Goal: Task Accomplishment & Management: Use online tool/utility

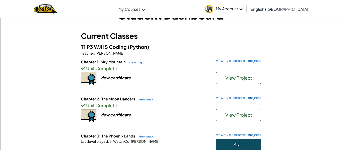
scroll to position [41, 0]
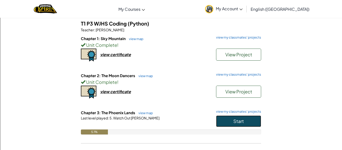
click at [222, 122] on button "Start" at bounding box center [238, 122] width 45 height 12
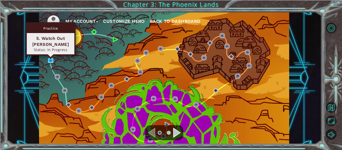
click at [51, 60] on img at bounding box center [50, 60] width 5 height 5
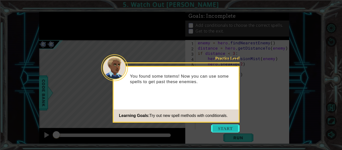
click at [219, 129] on button "Start" at bounding box center [225, 129] width 29 height 8
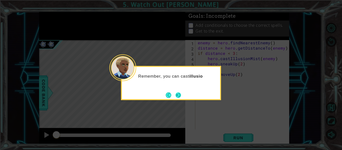
click at [181, 95] on button "Next" at bounding box center [179, 95] width 8 height 8
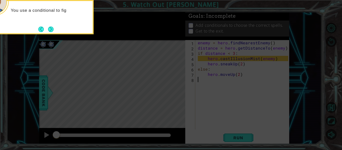
click at [137, 74] on icon at bounding box center [171, 22] width 342 height 255
click at [50, 29] on button "Next" at bounding box center [50, 29] width 9 height 9
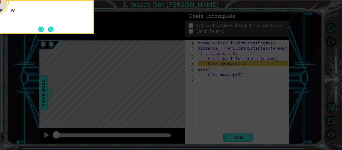
click at [50, 29] on button "Next" at bounding box center [50, 29] width 7 height 7
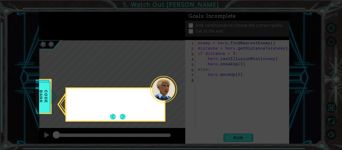
click at [50, 29] on icon at bounding box center [171, 75] width 342 height 150
click at [123, 118] on button "Next" at bounding box center [123, 117] width 6 height 6
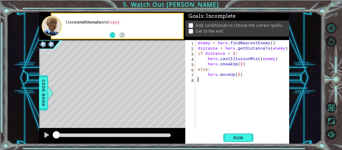
click at [37, 93] on div "1 ההההההההההההההההההההההההההההההההההההההההההההההההההההההההההההההההההההההההההההה…" at bounding box center [164, 78] width 315 height 132
click at [44, 97] on span "Code Bank" at bounding box center [44, 93] width 8 height 31
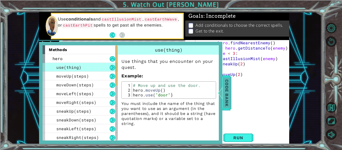
click at [227, 100] on span "Code Bank" at bounding box center [227, 93] width 8 height 31
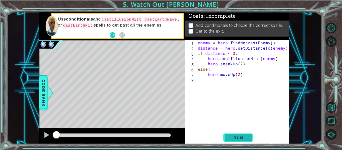
click at [233, 138] on span "Run" at bounding box center [239, 137] width 20 height 5
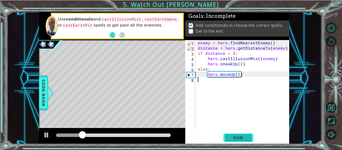
click at [238, 139] on span "Run" at bounding box center [239, 137] width 20 height 5
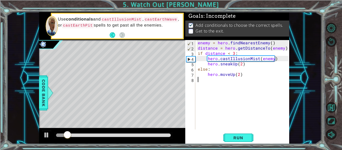
click at [195, 82] on div "8" at bounding box center [190, 80] width 9 height 5
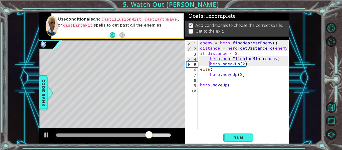
scroll to position [0, 2]
type textarea "hero.moveUp(3)"
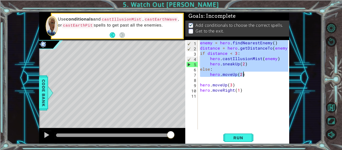
drag, startPoint x: 200, startPoint y: 43, endPoint x: 250, endPoint y: 75, distance: 59.4
click at [250, 75] on div "enemy = hero . findNearestEnemy ( ) distance = hero . getDistanceTo ( enemy ) i…" at bounding box center [245, 90] width 92 height 100
type textarea "else: hero.moveUp(2)"
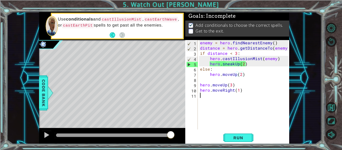
click at [206, 96] on div "enemy = hero . findNearestEnemy ( ) distance = hero . getDistanceTo ( enemy ) i…" at bounding box center [245, 90] width 92 height 100
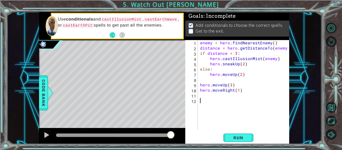
paste textarea "hero.moveUp(2)"
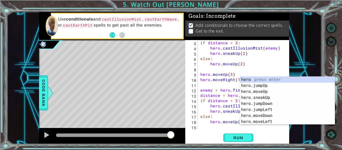
click at [206, 100] on div "if distance < 3 : hero . castIllusionMist ( enemy ) hero . sneakUp ( 2 ) else :…" at bounding box center [244, 90] width 91 height 100
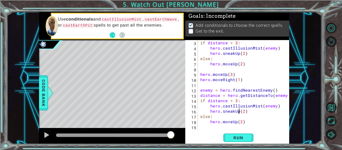
click at [238, 112] on div "if distance < 3 : hero . castIllusionMist ( enemy ) hero . sneakUp ( 2 ) else :…" at bounding box center [244, 90] width 91 height 100
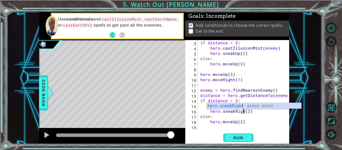
scroll to position [0, 3]
click at [253, 117] on div "if distance < 3 : hero . castIllusionMist ( enemy ) hero . sneakUp ( 2 ) else :…" at bounding box center [244, 90] width 91 height 100
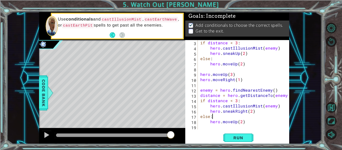
scroll to position [0, 1]
click at [237, 122] on div "if distance < 3 : hero . castIllusionMist ( enemy ) hero . sneakUp ( 2 ) else :…" at bounding box center [244, 90] width 91 height 100
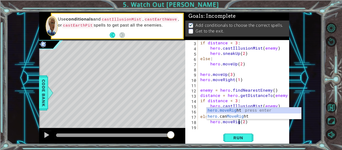
scroll to position [0, 3]
type textarea "hero.moveRight(2)"
click at [233, 136] on span "Run" at bounding box center [239, 137] width 20 height 5
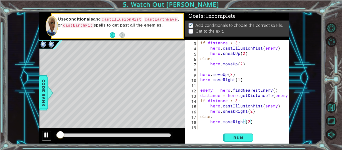
click at [47, 135] on div at bounding box center [46, 135] width 7 height 7
click at [209, 127] on div "if distance < 3 : hero . castIllusionMist ( enemy ) hero . sneakUp ( 2 ) else :…" at bounding box center [244, 90] width 91 height 100
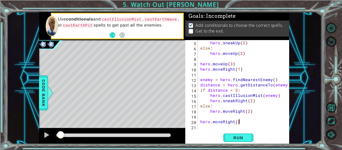
scroll to position [0, 2]
type textarea "hero.moveRight(2)"
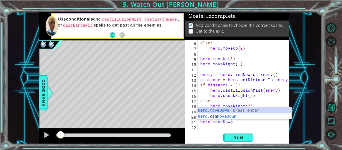
scroll to position [0, 2]
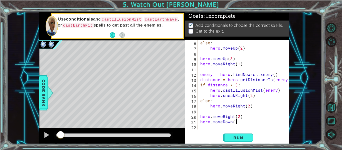
type textarea "hero.moveDown(2)"
click at [201, 128] on div "else : hero . moveUp ( 2 ) hero . moveUp ( 3 ) hero . moveRight ( 1 ) enemy = h…" at bounding box center [244, 90] width 91 height 100
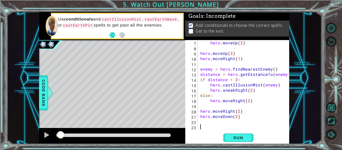
paste textarea "hero.moveUp(2)"
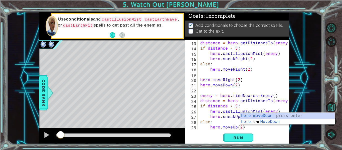
scroll to position [68, 0]
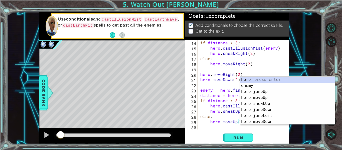
click at [218, 109] on div "if distance < 3 : hero . castIllusionMist ( enemy ) hero . sneakRight ( 2 ) els…" at bounding box center [244, 90] width 91 height 100
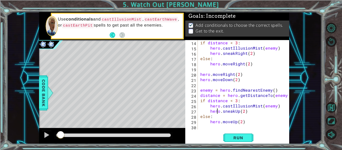
click at [239, 111] on div "if distance < 3 : hero . castIllusionMist ( enemy ) hero . sneakRight ( 2 ) els…" at bounding box center [244, 90] width 91 height 100
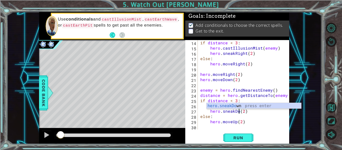
scroll to position [0, 3]
click at [236, 123] on div "if distance < 3 : hero . castIllusionMist ( enemy ) hero . sneakRight ( 2 ) els…" at bounding box center [244, 90] width 91 height 100
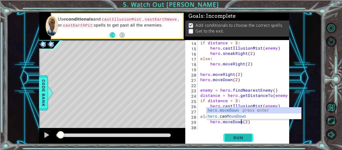
click at [230, 135] on button "Run" at bounding box center [239, 138] width 30 height 10
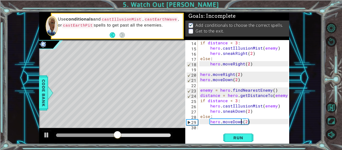
click at [246, 121] on div "if distance < 3 : hero . castIllusionMist ( enemy ) hero . sneakRight ( 2 ) els…" at bounding box center [244, 90] width 91 height 100
click at [242, 139] on span "Run" at bounding box center [239, 137] width 20 height 5
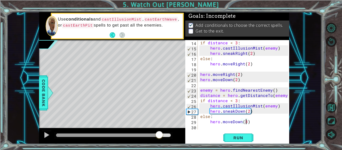
drag, startPoint x: 59, startPoint y: 134, endPoint x: 160, endPoint y: 130, distance: 100.5
click at [160, 130] on div at bounding box center [112, 136] width 146 height 16
click at [45, 137] on div at bounding box center [46, 135] width 7 height 7
click at [249, 111] on div "if distance < 3 : hero . castIllusionMist ( enemy ) hero . sneakRight ( 2 ) els…" at bounding box center [244, 90] width 91 height 100
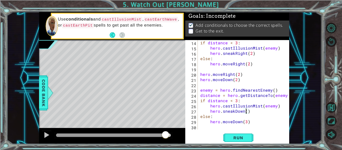
scroll to position [0, 3]
type textarea "hero.sneakDown(3)"
click at [231, 135] on span "Run" at bounding box center [239, 137] width 20 height 5
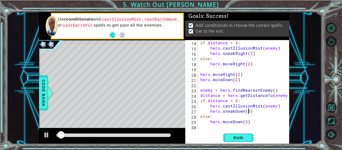
click at [160, 135] on div at bounding box center [113, 136] width 115 height 4
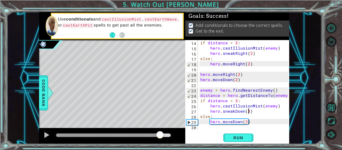
click at [165, 134] on div at bounding box center [113, 136] width 115 height 4
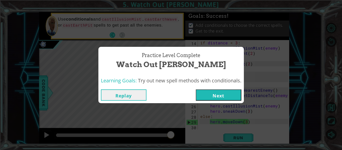
click at [231, 92] on button "Next" at bounding box center [219, 94] width 46 height 11
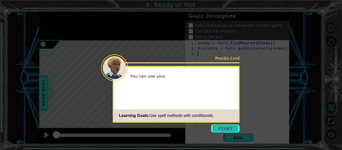
click at [218, 129] on button "Start" at bounding box center [225, 129] width 29 height 8
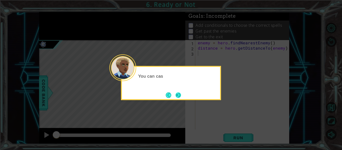
click at [180, 96] on button "Next" at bounding box center [178, 95] width 8 height 8
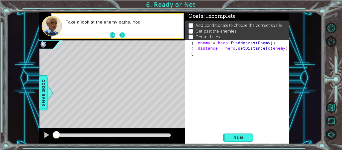
click at [122, 34] on button "Next" at bounding box center [122, 35] width 9 height 9
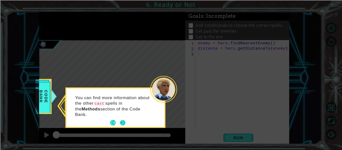
click at [122, 120] on button "Next" at bounding box center [122, 123] width 7 height 7
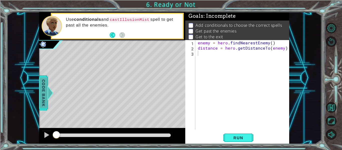
click at [46, 87] on span "Code Bank" at bounding box center [44, 93] width 8 height 31
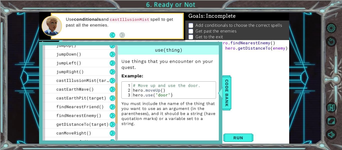
scroll to position [105, 0]
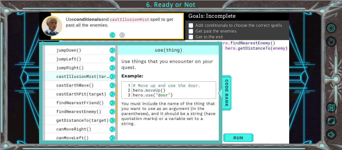
click at [83, 76] on span "castIllusionMist(target)" at bounding box center [86, 76] width 60 height 5
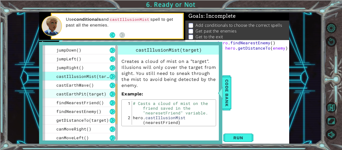
scroll to position [150, 0]
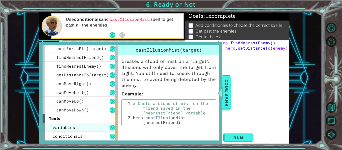
click at [89, 126] on div "variables" at bounding box center [80, 127] width 75 height 9
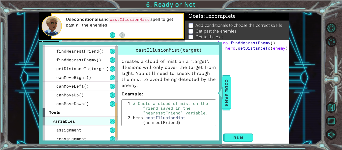
scroll to position [168, 0]
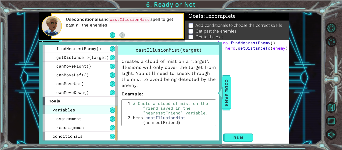
click at [97, 124] on div "reassignment" at bounding box center [80, 127] width 75 height 9
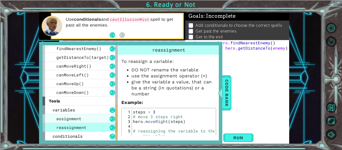
click at [92, 117] on div "assignment" at bounding box center [80, 118] width 75 height 9
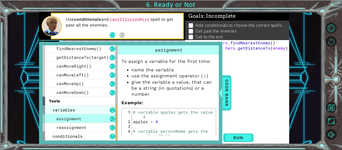
click at [83, 110] on div "variables" at bounding box center [80, 109] width 75 height 9
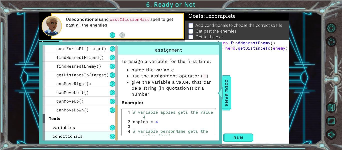
click at [83, 137] on div "conditionals" at bounding box center [80, 136] width 75 height 9
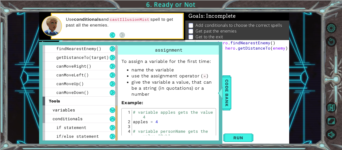
scroll to position [12, 0]
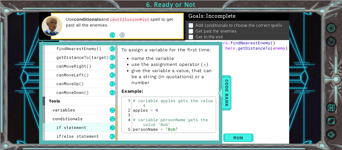
click at [113, 128] on button at bounding box center [113, 128] width 6 height 6
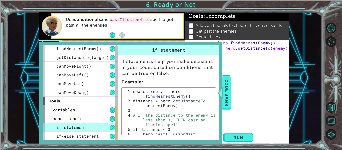
scroll to position [32, 0]
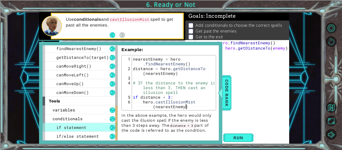
click at [131, 97] on div "5" at bounding box center [127, 97] width 9 height 5
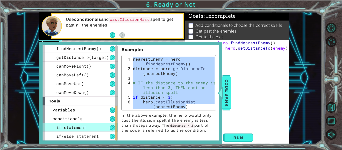
drag, startPoint x: 133, startPoint y: 59, endPoint x: 210, endPoint y: 114, distance: 94.7
click at [210, 114] on div "If statements help you make decisions in your code, based on conditions that ca…" at bounding box center [169, 77] width 102 height 111
type textarea "if distance < 3: hero.castIllusionMist(nearestEnemy)"
click at [210, 114] on p "In the above example, the hero would only cast the illusion spell if the enemy …" at bounding box center [169, 123] width 95 height 20
click at [229, 95] on span "Code Bank" at bounding box center [227, 93] width 8 height 31
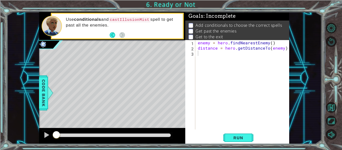
click at [203, 56] on div "enemy = hero . findNearestEnemy ( ) distance = hero . getDistanceTo ( enemy )" at bounding box center [244, 90] width 94 height 100
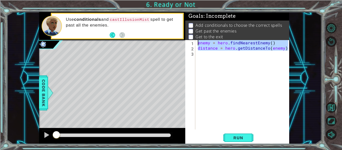
drag, startPoint x: 203, startPoint y: 56, endPoint x: 184, endPoint y: 30, distance: 33.1
click at [184, 30] on div "1 ההההההההההההההההההההההההההההההההההההההההההההההההההההההההההההההההההההההההההההה…" at bounding box center [164, 78] width 250 height 132
type textarea "enemy = hero.findNearestEnemy() distance = hero.getDistanceTo(enemy)"
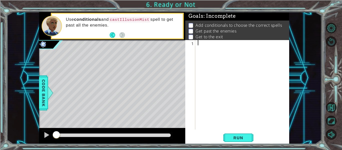
paste textarea "hero.castIllusionMist(nearestEnemy)"
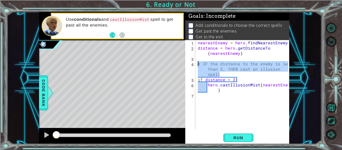
drag, startPoint x: 224, startPoint y: 74, endPoint x: 188, endPoint y: 64, distance: 37.1
click at [188, 64] on div "hero.castIllusionMist(nearestEnemy) 1 2 3 4 5 6 7 nearestEnemy = hero . findNea…" at bounding box center [236, 84] width 103 height 89
type textarea "# IF the distance to the enemy is less than 3, THEN cast an illusion spell"
click at [228, 111] on div "nearestEnemy = hero . findNearestEnemy ( ) distance = hero . getDistanceTo ( ne…" at bounding box center [244, 90] width 94 height 100
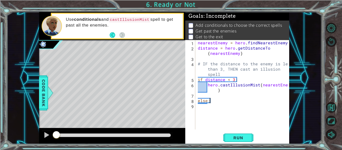
scroll to position [0, 1]
type textarea "else:"
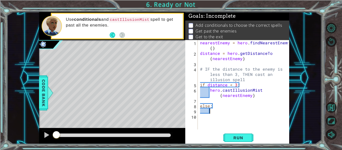
scroll to position [0, 0]
click at [256, 95] on div "nearestEnemy = hero . findNearestEnemy ( ) distance = hero . getDistanceTo ( ne…" at bounding box center [245, 92] width 92 height 105
type textarea "hero.castIllusionMist(nearestEnemy)"
type textarea "hero.sneakUp(2)"
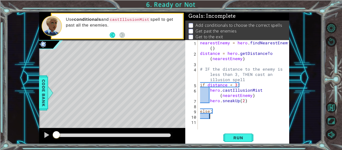
click at [212, 117] on div "nearestEnemy = hero . findNearestEnemy ( ) distance = hero . getDistanceTo ( ne…" at bounding box center [245, 92] width 92 height 105
type textarea "hero.moveUp(2)"
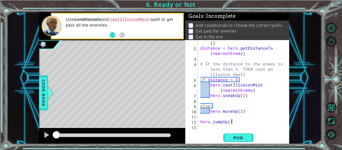
scroll to position [0, 2]
type textarea "hero.jumpUp(1)"
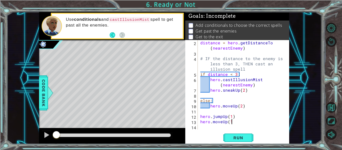
type textarea "hero.moveUp(1)"
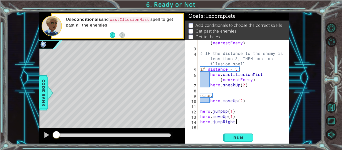
scroll to position [0, 2]
type textarea "hero.jumpRight(1)"
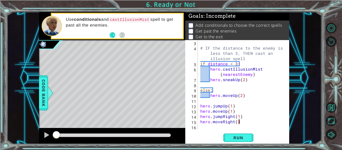
type textarea "hero.moveRight(3)"
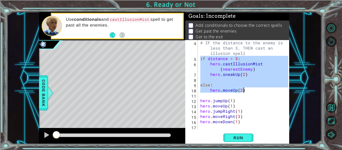
drag, startPoint x: 201, startPoint y: 59, endPoint x: 250, endPoint y: 90, distance: 58.9
click at [250, 90] on div "# IF the distance to the enemy is less than 3, THEN cast an illusion spell if d…" at bounding box center [244, 95] width 91 height 110
type textarea "else: hero.moveUp(2)"
click at [201, 130] on div "# IF the distance to the enemy is less than 3, THEN cast an illusion spell if d…" at bounding box center [244, 95] width 91 height 110
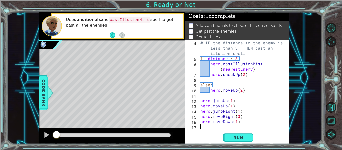
scroll to position [0, 0]
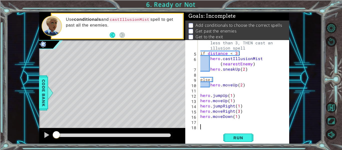
paste textarea "hero.moveUp(2)"
type textarea "hero.moveUp(2)"
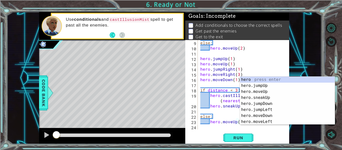
click at [223, 112] on div "else : hero . moveUp ( 2 ) hero . jumpUp ( 1 ) hero . moveUp ( 1 ) hero . jumpR…" at bounding box center [244, 90] width 91 height 100
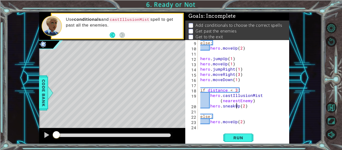
click at [237, 106] on div "else : hero . moveUp ( 2 ) hero . jumpUp ( 1 ) hero . moveUp ( 1 ) hero . jumpR…" at bounding box center [244, 90] width 91 height 100
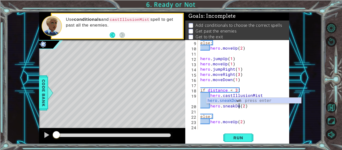
scroll to position [0, 3]
click at [237, 123] on div "else : hero . moveUp ( 2 ) hero . jumpUp ( 1 ) hero . moveUp ( 1 ) hero . jumpR…" at bounding box center [244, 90] width 91 height 100
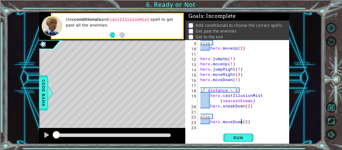
click at [252, 122] on div "else : hero . moveUp ( 2 ) hero . jumpUp ( 1 ) hero . moveUp ( 1 ) hero . jumpR…" at bounding box center [244, 90] width 91 height 100
click at [239, 122] on div "else : hero . moveUp ( 2 ) hero . jumpUp ( 1 ) hero . moveUp ( 1 ) hero . jumpR…" at bounding box center [244, 90] width 91 height 100
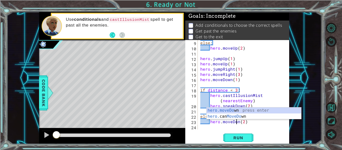
scroll to position [0, 3]
type textarea "hero.moveDown(2)"
click at [202, 128] on div "else : hero . moveUp ( 2 ) hero . jumpUp ( 1 ) hero . moveUp ( 1 ) hero . jumpR…" at bounding box center [244, 90] width 91 height 100
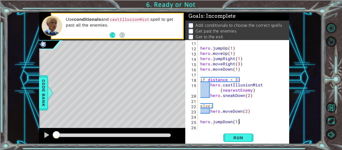
scroll to position [0, 2]
type textarea "hero.jumpDown(1)"
click at [245, 135] on span "Run" at bounding box center [239, 137] width 20 height 5
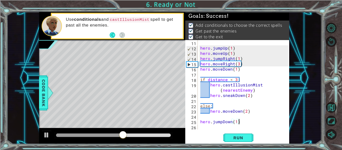
click at [168, 136] on div at bounding box center [113, 136] width 115 height 4
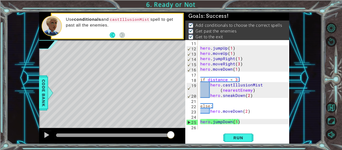
drag, startPoint x: 165, startPoint y: 135, endPoint x: 183, endPoint y: 134, distance: 17.3
click at [183, 134] on body "1 ההההההההההההההההההההההההההההההההההההההההההההההההההההההההההההההההההההההההההההה…" at bounding box center [171, 75] width 342 height 150
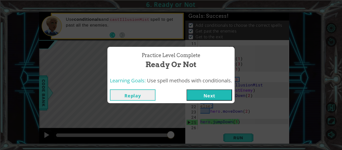
click at [211, 94] on button "Next" at bounding box center [210, 94] width 46 height 11
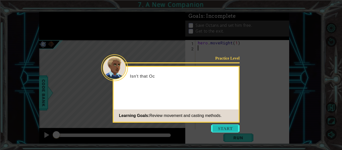
click at [230, 126] on button "Start" at bounding box center [225, 129] width 29 height 8
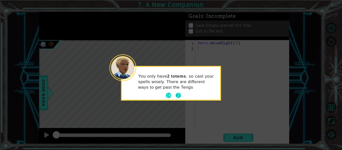
click at [177, 94] on button "Next" at bounding box center [178, 95] width 9 height 9
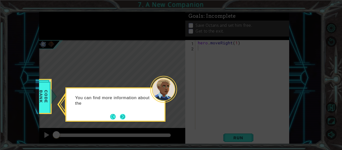
click at [125, 116] on button "Next" at bounding box center [122, 116] width 9 height 9
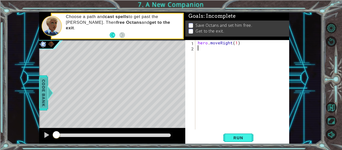
click at [43, 96] on span "Code Bank" at bounding box center [44, 93] width 8 height 31
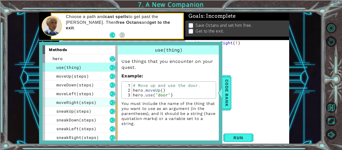
scroll to position [150, 0]
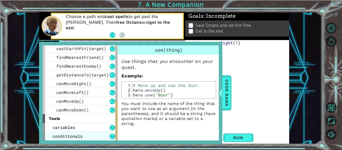
click at [82, 137] on div "conditionals" at bounding box center [80, 136] width 75 height 9
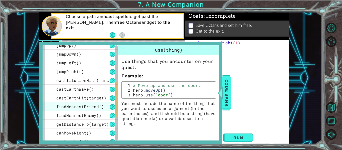
scroll to position [107, 0]
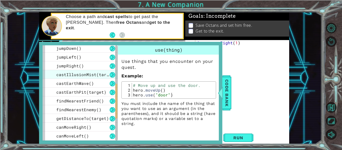
click at [98, 72] on span "castIllusionMist(target)" at bounding box center [86, 74] width 60 height 5
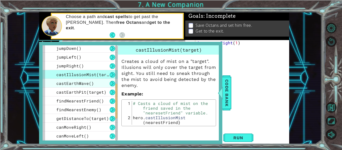
click at [88, 81] on span "castEarthWave()" at bounding box center [75, 83] width 38 height 5
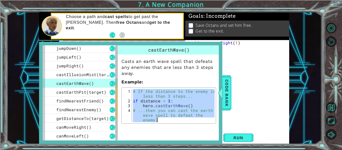
drag, startPoint x: 133, startPoint y: 91, endPoint x: 160, endPoint y: 120, distance: 40.2
click at [160, 120] on div "# If the distance to the enemy is less than 3 steps... if distance < 3 : hero .…" at bounding box center [173, 117] width 83 height 57
type textarea "hero.castEarthWave() # ...then you can cast the earth wave spell to defeat the …"
click at [226, 94] on span "Code Bank" at bounding box center [227, 93] width 8 height 31
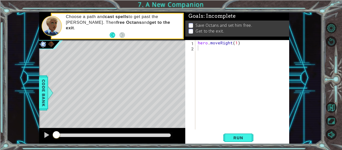
click at [203, 50] on div "hero . moveRight ( 1 )" at bounding box center [244, 90] width 94 height 100
click at [41, 104] on span "Code Bank" at bounding box center [44, 93] width 8 height 31
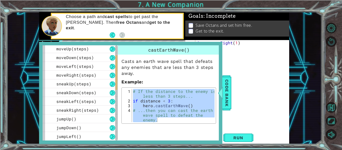
scroll to position [168, 0]
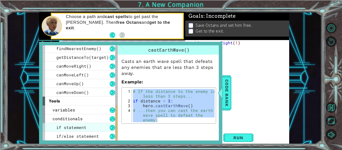
click at [70, 128] on span "if statement" at bounding box center [71, 127] width 30 height 5
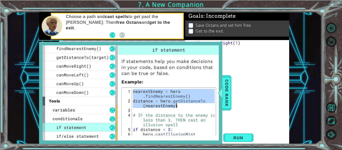
drag, startPoint x: 133, startPoint y: 92, endPoint x: 181, endPoint y: 108, distance: 50.3
click at [181, 108] on div "nearestEnemy = hero . findNearestEnemy ( ) distance = hero . getDistanceTo ( ne…" at bounding box center [173, 124] width 83 height 71
type textarea "nearestEnemy = hero.findNearestEnemy() distance = hero.getDistanceTo(nearestEne…"
click at [230, 96] on span "Code Bank" at bounding box center [227, 93] width 8 height 31
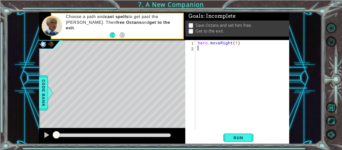
click at [203, 48] on div "hero . moveRight ( 1 )" at bounding box center [244, 90] width 94 height 100
paste textarea "distance = hero.getDistanceTo(nearestEnemy)"
type textarea "distance = hero.getDistanceTo(nearestEnemy)"
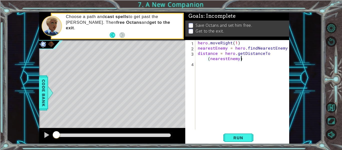
click at [210, 62] on div "hero . moveRight ( 1 ) nearestEnemy = hero . findNearestEnemy ( ) distance = he…" at bounding box center [244, 90] width 94 height 100
paste textarea "distance = hero.getDistanceTo(nearestEnemy)"
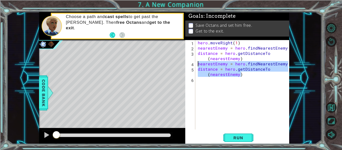
drag, startPoint x: 246, startPoint y: 74, endPoint x: 195, endPoint y: 65, distance: 51.7
click at [195, 65] on div "distance = hero.getDistanceTo(nearestEnemy) 1 2 3 4 5 6 hero . moveRight ( 1 ) …" at bounding box center [236, 84] width 103 height 89
type textarea "nearestEnemy = hero.findNearestEnemy() distance = hero.getDistanceTo(nearestEne…"
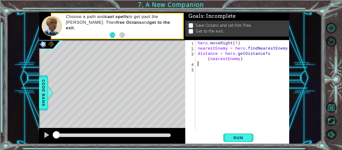
click at [36, 95] on div "1 ההההההההההההההההההההההההההההההההההההההההההההההההההההההההההההההההההההההההההההה…" at bounding box center [164, 78] width 315 height 132
click at [37, 95] on div "1 ההההההההההההההההההההההההההההההההההההההההההההההההההההההההההההההההההההההההההההה…" at bounding box center [164, 78] width 315 height 132
click at [38, 96] on div "1 ההההההההההההההההההההההההההההההההההההההההההההההההההההההההההההההההההההההההההההה…" at bounding box center [164, 78] width 315 height 132
click at [41, 98] on span "Code Bank" at bounding box center [44, 93] width 8 height 31
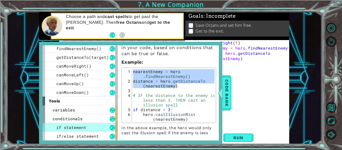
scroll to position [32, 0]
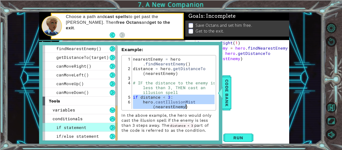
drag, startPoint x: 133, startPoint y: 97, endPoint x: 212, endPoint y: 111, distance: 80.4
click at [212, 111] on div "If statements help you make decisions in your code, based on conditions that ca…" at bounding box center [169, 77] width 102 height 111
type textarea "if distance < 3: hero.castIllusionMist(nearestEnemy)"
click at [109, 136] on div "if/else statement" at bounding box center [80, 136] width 75 height 9
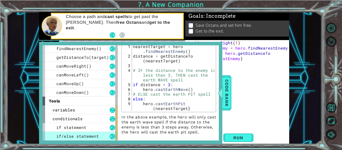
scroll to position [70, 0]
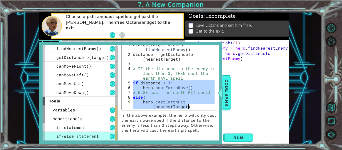
drag, startPoint x: 133, startPoint y: 77, endPoint x: 203, endPoint y: 106, distance: 75.8
click at [203, 106] on div "If/else statements create decision points in your code, based on conditions tha…" at bounding box center [169, 61] width 102 height 143
type textarea "else: hero.castEarthPit(nearestTarget)"
click at [229, 98] on span "Code Bank" at bounding box center [227, 93] width 8 height 31
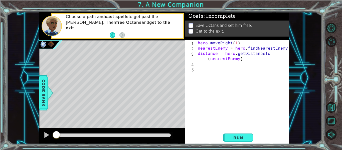
click at [199, 65] on div "hero . moveRight ( 1 ) nearestEnemy = hero . findNearestEnemy ( ) distance = he…" at bounding box center [244, 90] width 94 height 100
paste textarea "hero.castEarthPit(nearestTarget)"
type textarea "hero.castEarthPit(nearestTarget)"
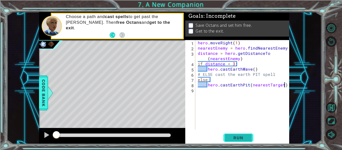
click at [238, 137] on span "Run" at bounding box center [239, 137] width 20 height 5
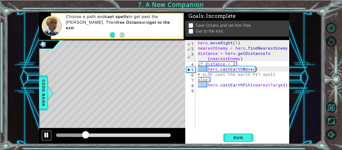
click at [51, 134] on button at bounding box center [47, 136] width 10 height 10
click at [205, 93] on div "hero . moveRight ( 1 ) nearestEnemy = hero . findNearestEnemy ( ) distance = he…" at bounding box center [244, 90] width 94 height 100
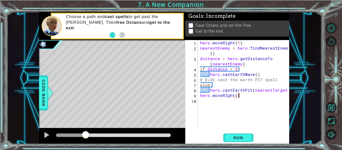
scroll to position [0, 2]
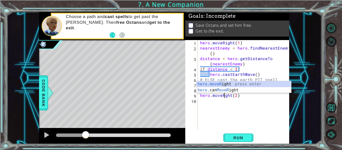
type textarea "hero.moveRight(2)"
click at [202, 102] on div "hero . moveRight ( 1 ) nearestEnemy = hero . findNearestEnemy ( ) distance = he…" at bounding box center [245, 90] width 92 height 100
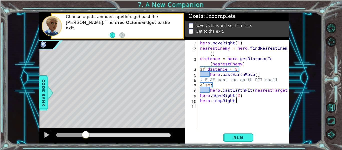
scroll to position [0, 2]
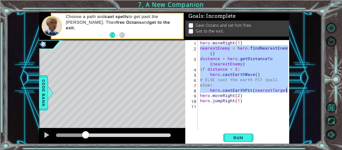
drag, startPoint x: 199, startPoint y: 47, endPoint x: 289, endPoint y: 92, distance: 100.5
click at [289, 92] on div "hero.jumpRight(1) 1 2 3 4 5 6 7 8 9 10 11 hero . moveRight ( 1 ) nearestEnemy =…" at bounding box center [237, 92] width 104 height 104
type textarea "else: hero.castEarthPit(nearestTarget)"
click at [203, 106] on div "hero . moveRight ( 1 ) nearestEnemy = hero . findNearestEnemy ( ) distance = he…" at bounding box center [245, 90] width 92 height 100
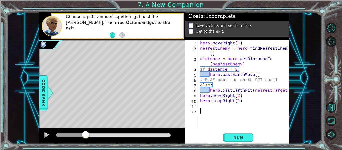
paste textarea "hero.castEarthPit(nearestTarget)"
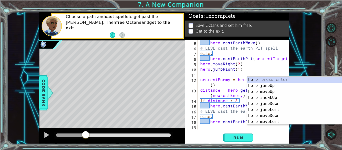
click at [211, 115] on div "hero . castEarthWave ( ) # ELSE cast the earth PIT spell else : hero . [GEOGRAP…" at bounding box center [244, 90] width 91 height 100
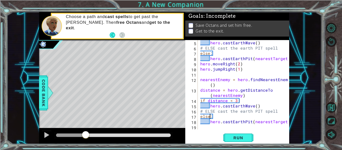
click at [253, 106] on div "hero . castEarthWave ( ) # ELSE cast the earth PIT spell else : hero . [GEOGRAP…" at bounding box center [244, 90] width 91 height 100
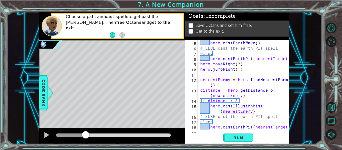
scroll to position [37, 0]
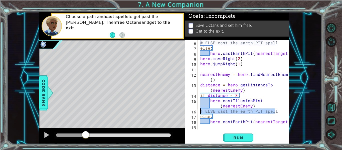
drag, startPoint x: 279, startPoint y: 111, endPoint x: 201, endPoint y: 112, distance: 77.9
click at [201, 112] on div "# ELSE cast the earth PIT spell else : hero . [GEOGRAPHIC_DATA] ( nearestTarget…" at bounding box center [244, 90] width 91 height 100
type textarea "# ELSE cast the earth PIT spell"
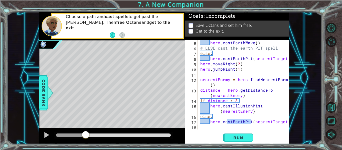
drag, startPoint x: 251, startPoint y: 122, endPoint x: 229, endPoint y: 121, distance: 22.6
click at [229, 121] on div "hero . castEarthWave ( ) # ELSE cast the earth PIT spell else : hero . [GEOGRAP…" at bounding box center [244, 90] width 91 height 100
drag, startPoint x: 287, startPoint y: 122, endPoint x: 224, endPoint y: 123, distance: 63.1
click at [224, 123] on div "hero.castEarthPit(nearestTarget) 5 6 7 8 9 10 11 12 13 14 15 16 17 18 hero . ca…" at bounding box center [236, 84] width 103 height 89
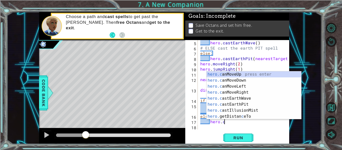
type textarea "hero."
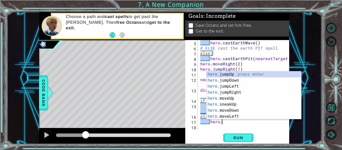
click at [229, 126] on div "hero . castEarthWave ( ) # ELSE cast the earth PIT spell else : hero . [GEOGRAP…" at bounding box center [244, 90] width 91 height 100
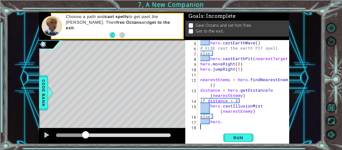
click at [256, 112] on div "hero . castEarthWave ( ) # ELSE cast the earth PIT spell else : hero . [GEOGRAP…" at bounding box center [244, 90] width 91 height 100
type textarea "hero.castIllusionMist(nearestEnemy)"
click at [224, 127] on div "hero . castEarthWave ( ) # ELSE cast the earth PIT spell else : hero . [GEOGRAP…" at bounding box center [244, 90] width 91 height 100
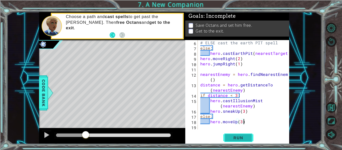
type textarea "hero.moveUp(3)"
click at [239, 135] on span "Run" at bounding box center [239, 137] width 20 height 5
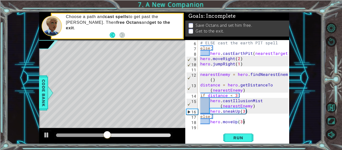
click at [212, 129] on div "# ELSE cast the earth PIT spell else : hero . [GEOGRAPHIC_DATA] ( nearestTarget…" at bounding box center [244, 90] width 91 height 100
click at [42, 140] on button at bounding box center [47, 136] width 10 height 10
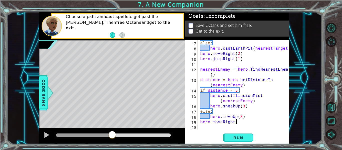
scroll to position [0, 2]
type textarea "hero.moveRight(2)"
click at [238, 138] on span "Run" at bounding box center [239, 137] width 20 height 5
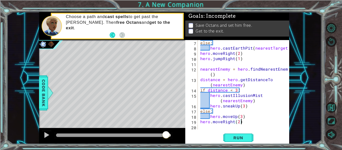
click at [166, 135] on div at bounding box center [113, 136] width 115 height 4
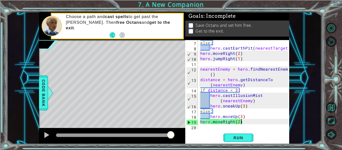
drag, startPoint x: 167, startPoint y: 136, endPoint x: 173, endPoint y: 137, distance: 6.0
click at [173, 137] on div at bounding box center [170, 135] width 9 height 9
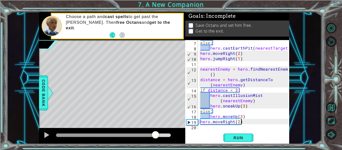
click at [156, 134] on div at bounding box center [105, 136] width 99 height 4
click at [200, 122] on div "else : hero . [GEOGRAPHIC_DATA] ( nearestTarget ) hero . moveRight ( 2 ) hero .…" at bounding box center [244, 90] width 91 height 100
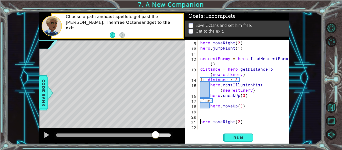
scroll to position [53, 0]
click at [204, 111] on div "hero . moveRight ( 2 ) hero . jumpRight ( 1 ) nearestEnemy = hero . findNearest…" at bounding box center [244, 90] width 91 height 100
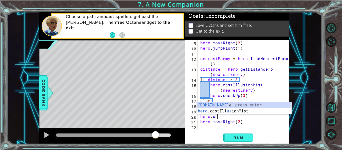
scroll to position [0, 1]
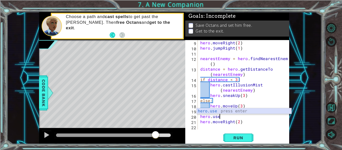
click at [219, 113] on div "hero.use press enter" at bounding box center [244, 117] width 95 height 18
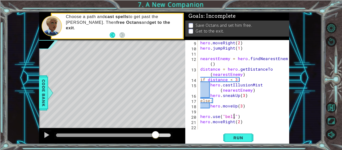
scroll to position [0, 2]
type textarea "hero.use("bell")"
click at [228, 142] on button "Run" at bounding box center [239, 138] width 30 height 10
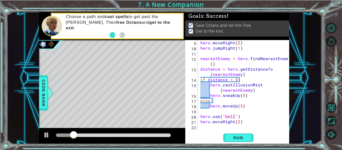
click at [143, 63] on div "Level Map" at bounding box center [155, 114] width 232 height 148
click at [163, 136] on div at bounding box center [113, 136] width 115 height 4
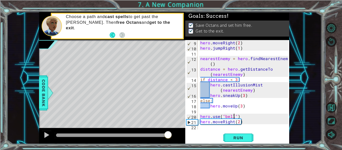
drag, startPoint x: 164, startPoint y: 135, endPoint x: 171, endPoint y: 138, distance: 7.2
click at [171, 138] on div at bounding box center [168, 135] width 9 height 9
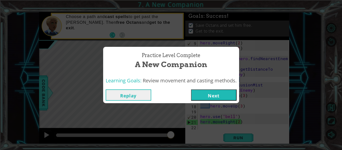
click at [227, 96] on button "Next" at bounding box center [214, 94] width 46 height 11
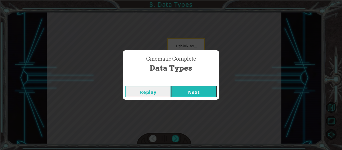
click at [183, 89] on button "Next" at bounding box center [194, 91] width 46 height 11
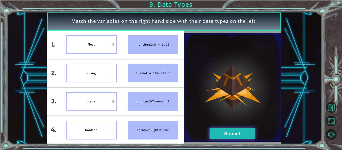
click at [221, 133] on button "Submit" at bounding box center [233, 133] width 46 height 11
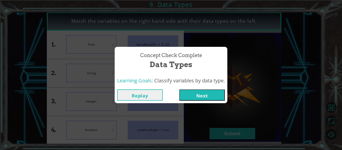
click at [201, 97] on button "Next" at bounding box center [202, 94] width 46 height 11
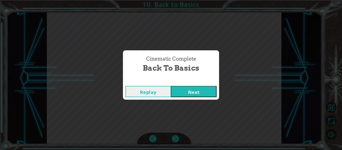
click at [210, 90] on button "Next" at bounding box center [194, 91] width 46 height 11
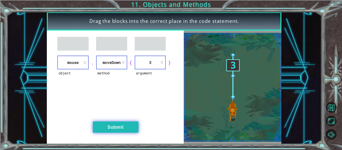
click at [123, 127] on button "Submit" at bounding box center [116, 127] width 46 height 11
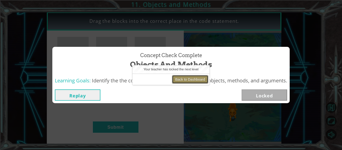
click at [186, 78] on button "Back to Dashboard" at bounding box center [190, 79] width 36 height 9
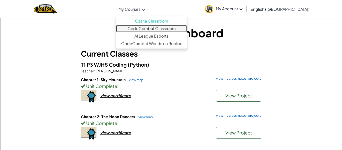
click at [145, 28] on link "CodeCombat Classroom" at bounding box center [151, 29] width 71 height 8
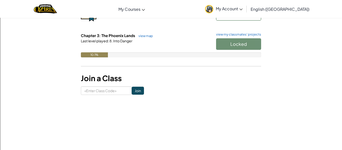
scroll to position [117, 0]
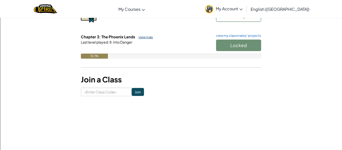
click at [144, 38] on link "view map" at bounding box center [144, 37] width 17 height 4
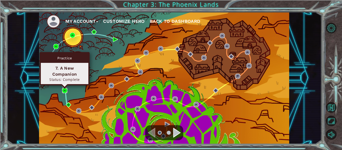
click at [66, 90] on img at bounding box center [64, 90] width 5 height 5
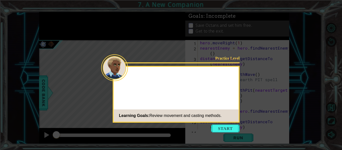
click at [228, 123] on icon at bounding box center [171, 75] width 342 height 150
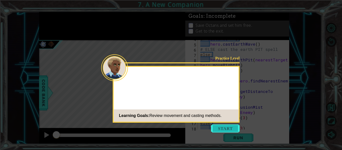
click at [230, 129] on button "Start" at bounding box center [225, 129] width 29 height 8
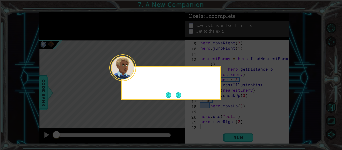
scroll to position [53, 0]
click at [179, 97] on button "Next" at bounding box center [179, 95] width 6 height 6
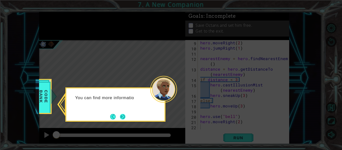
click at [122, 117] on button "Next" at bounding box center [123, 117] width 6 height 6
